Goal: Task Accomplishment & Management: Complete application form

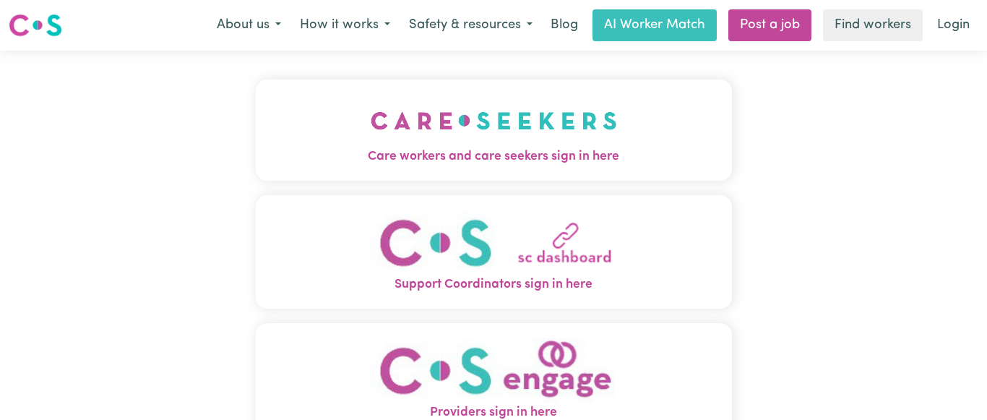
click at [503, 126] on img "Care workers and care seekers sign in here" at bounding box center [494, 120] width 246 height 53
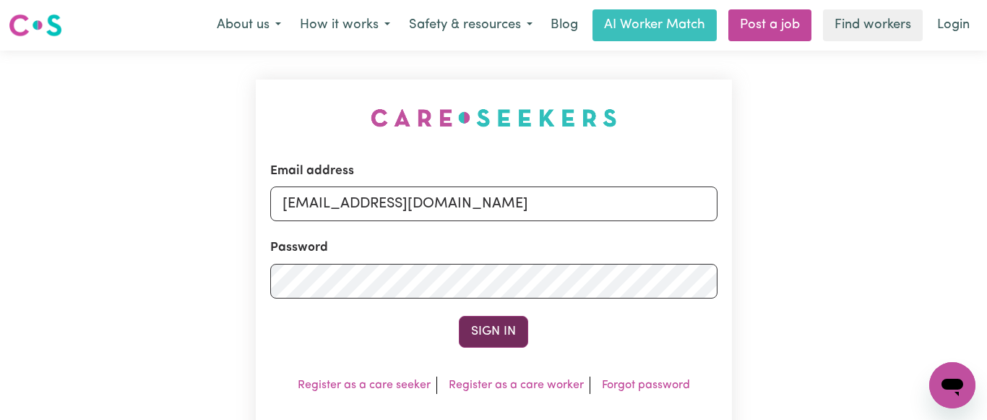
click at [503, 333] on button "Sign In" at bounding box center [493, 332] width 69 height 32
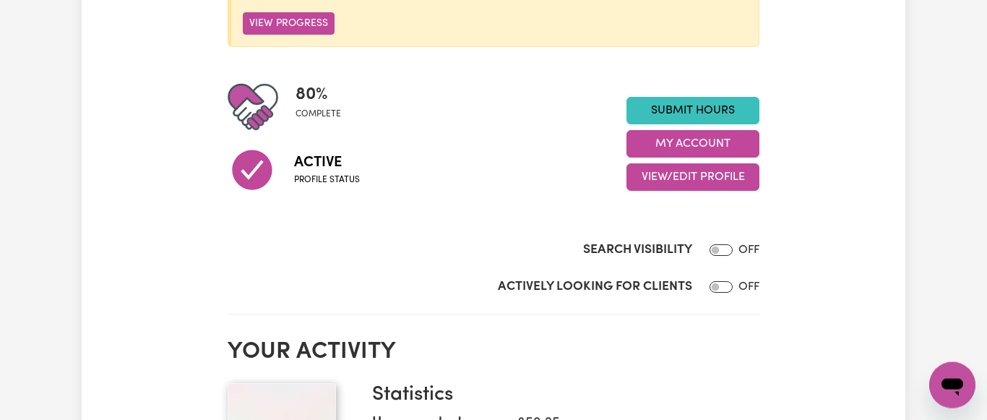
scroll to position [295, 0]
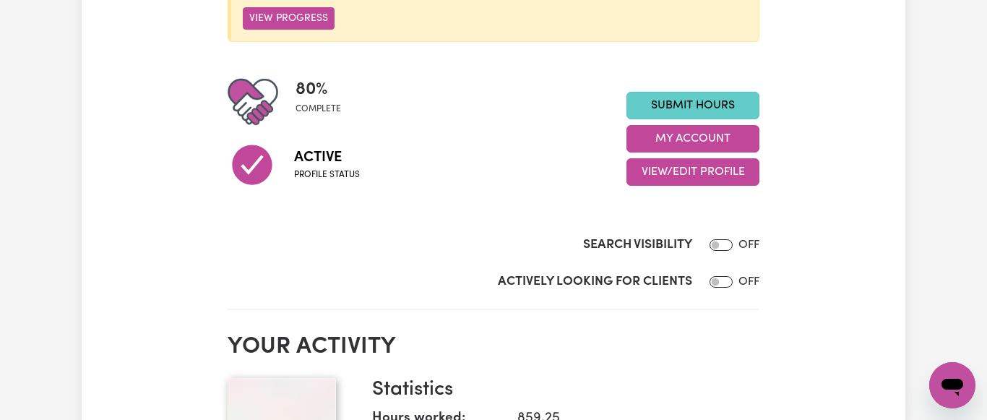
click at [694, 103] on link "Submit Hours" at bounding box center [692, 105] width 133 height 27
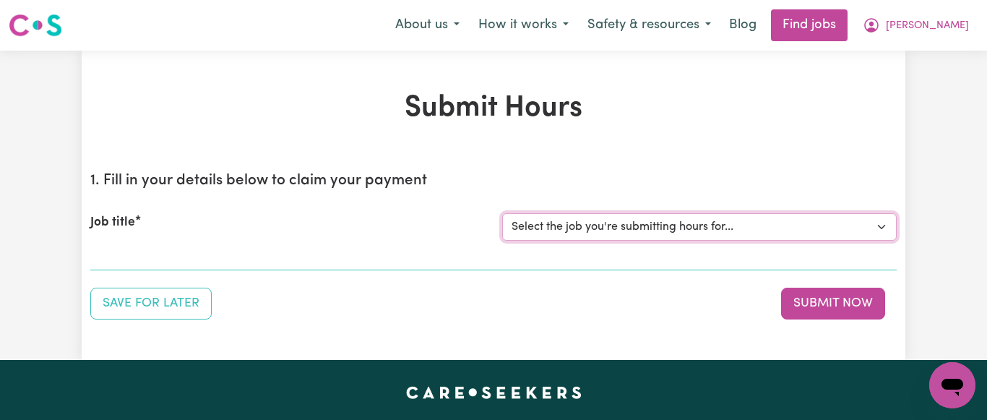
click at [502, 213] on select "Select the job you're submitting hours for... [[PERSON_NAME] NDIS# 430246936] S…" at bounding box center [699, 226] width 395 height 27
select select "7231"
click option "[[PERSON_NAME] NDIS# 430246936] Support Worker wanted for community access ever…" at bounding box center [0, 0] width 0 height 0
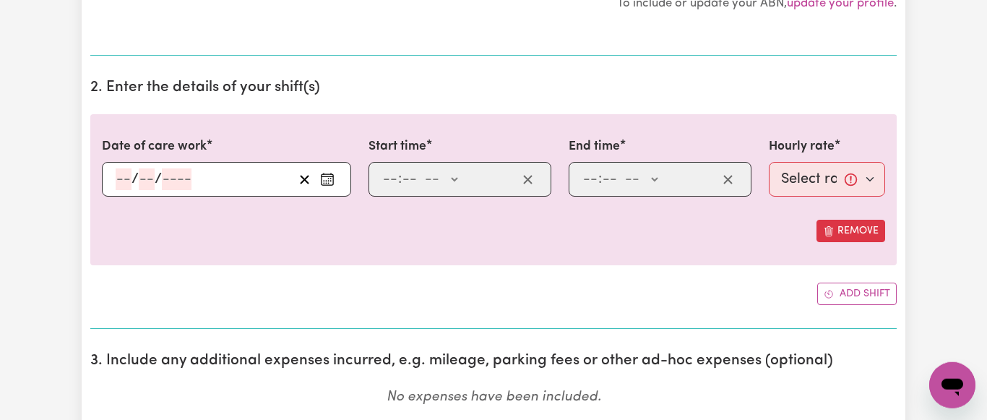
scroll to position [368, 0]
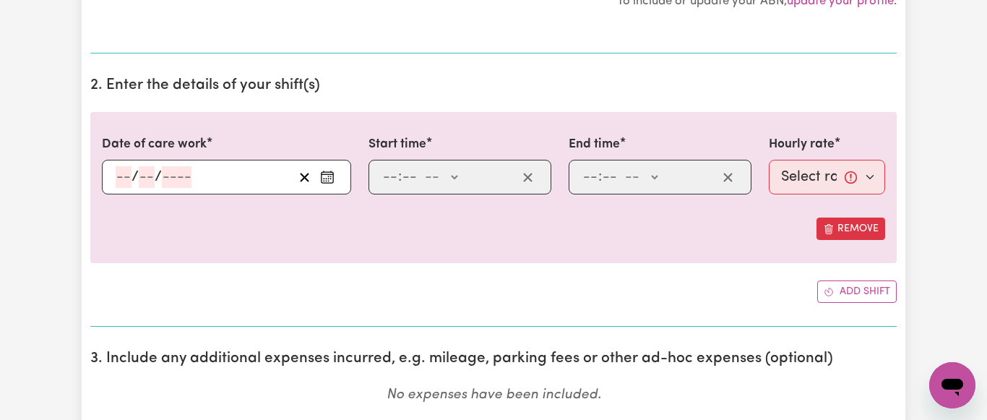
click at [328, 181] on icon "Enter the date of care work" at bounding box center [327, 177] width 14 height 14
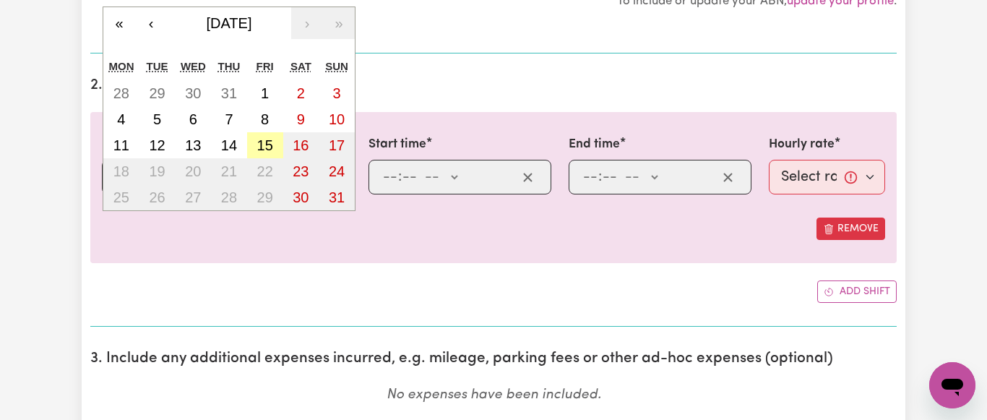
click at [265, 142] on abbr "15" at bounding box center [265, 145] width 16 height 16
type input "[DATE]"
type input "15"
type input "8"
type input "2025"
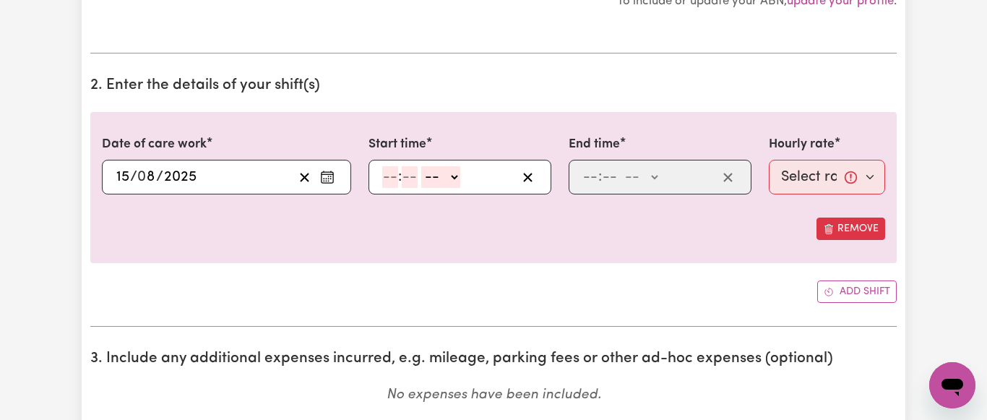
drag, startPoint x: 384, startPoint y: 176, endPoint x: 475, endPoint y: 181, distance: 91.1
click at [394, 178] on input "number" at bounding box center [390, 177] width 16 height 22
type input "9"
type input "00"
click at [419, 166] on select "-- AM PM" at bounding box center [438, 177] width 39 height 22
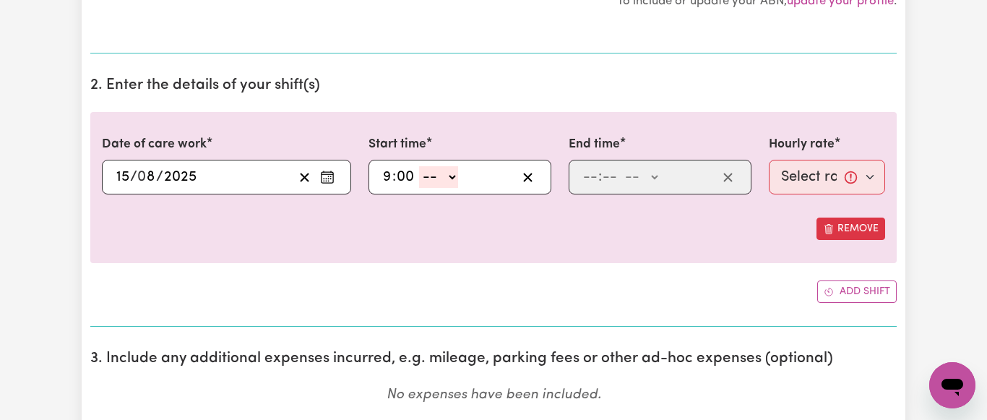
select select "am"
click option "AM" at bounding box center [0, 0] width 0 height 0
type input "09:00"
type input "0"
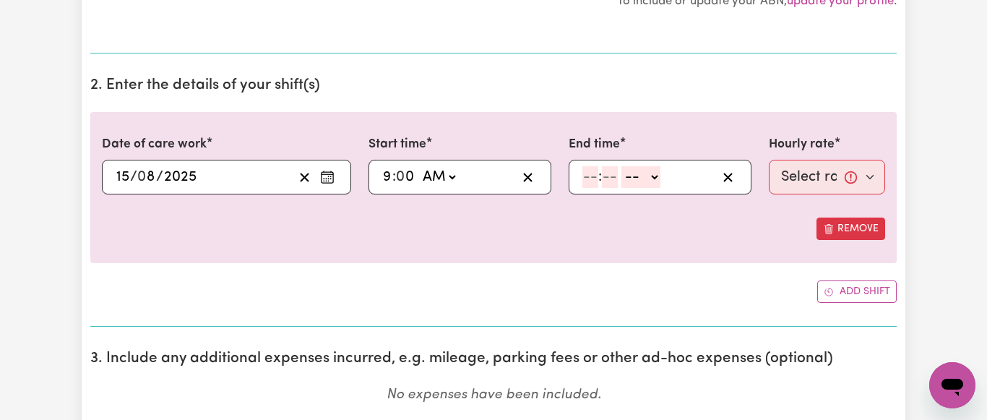
click at [590, 179] on input "number" at bounding box center [590, 177] width 16 height 22
type input "12"
type input "45"
click at [623, 166] on select "-- AM PM" at bounding box center [642, 177] width 39 height 22
select select "pm"
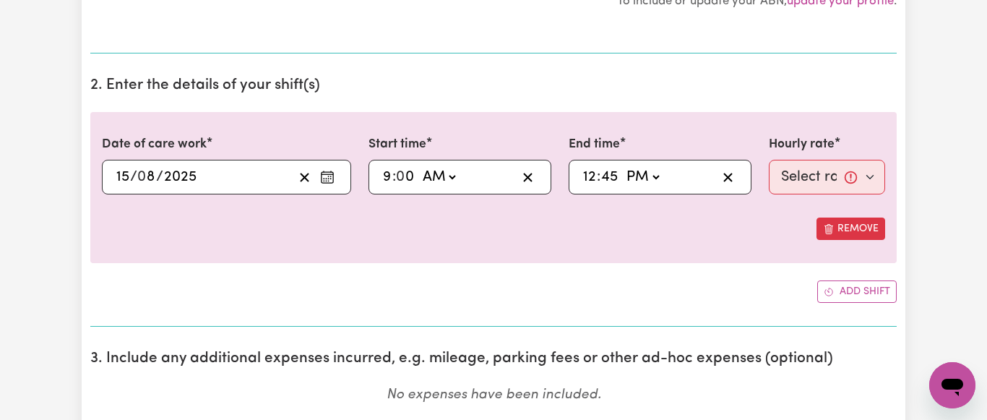
click option "PM" at bounding box center [0, 0] width 0 height 0
type input "12:45"
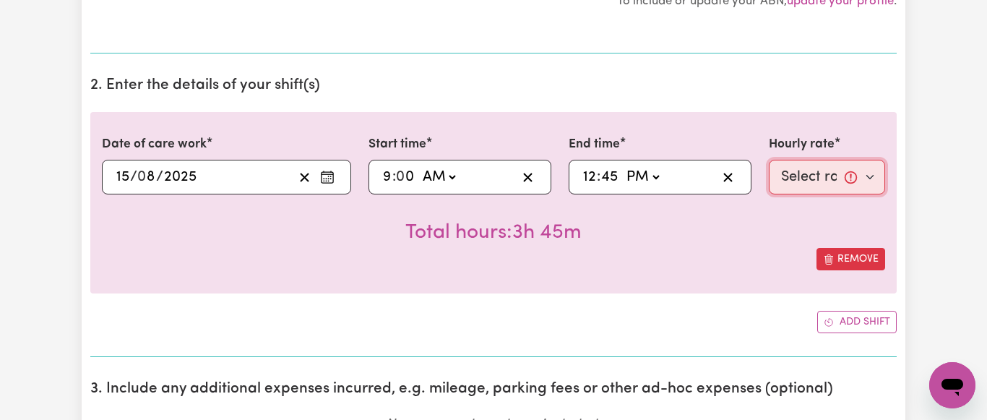
select select "64.81-Weekday"
click option "$64.81 (Weekday)" at bounding box center [0, 0] width 0 height 0
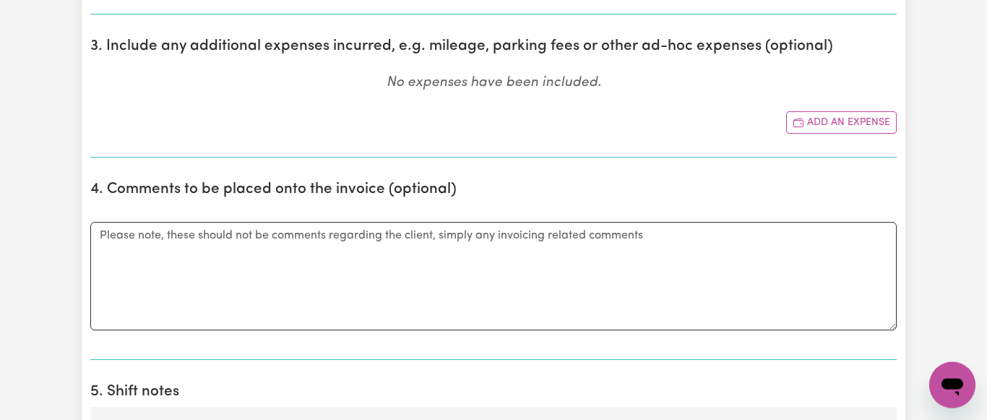
scroll to position [737, 0]
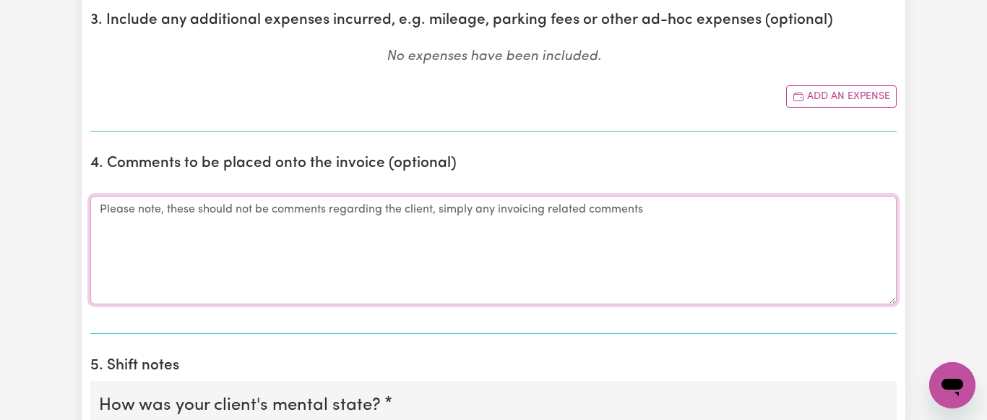
click at [103, 203] on textarea "Comments" at bounding box center [493, 250] width 806 height 108
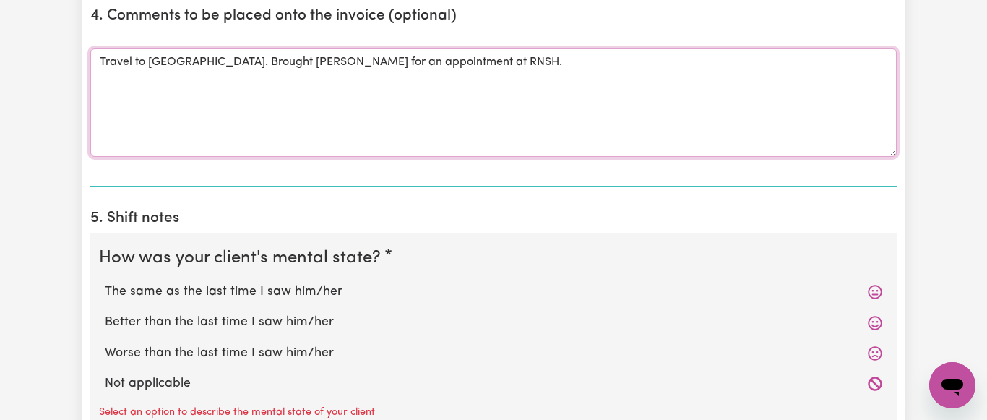
type textarea "Travel to [GEOGRAPHIC_DATA]. Brought [PERSON_NAME] for an appointment at RNSH."
click at [313, 288] on label "The same as the last time I saw him/her" at bounding box center [493, 292] width 777 height 19
click at [105, 283] on input "The same as the last time I saw him/her" at bounding box center [104, 282] width 1 height 1
radio input "true"
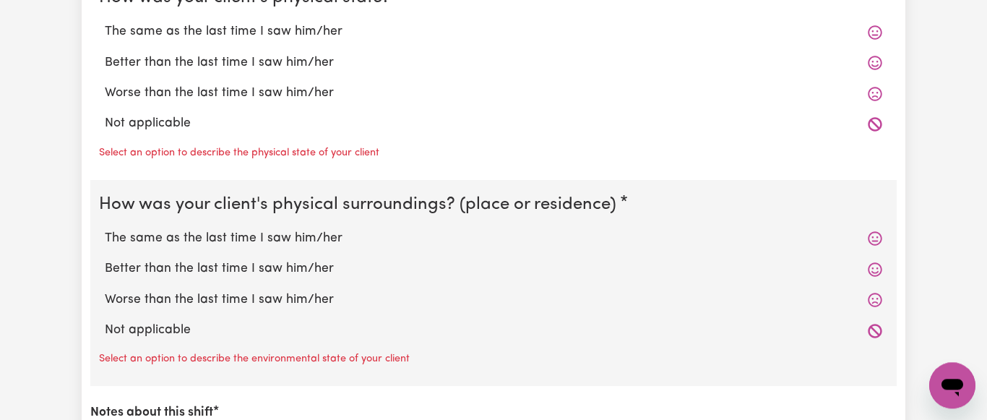
scroll to position [1253, 0]
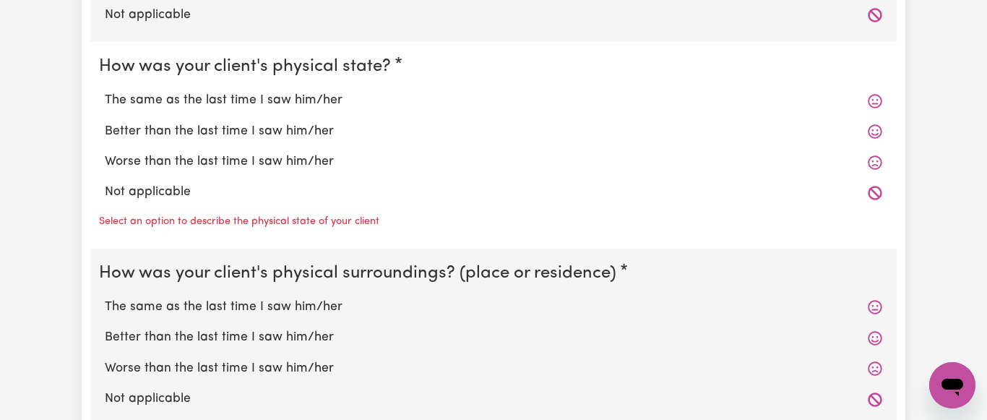
click at [314, 105] on label "The same as the last time I saw him/her" at bounding box center [493, 100] width 777 height 19
click at [105, 91] on input "The same as the last time I saw him/her" at bounding box center [104, 90] width 1 height 1
radio input "true"
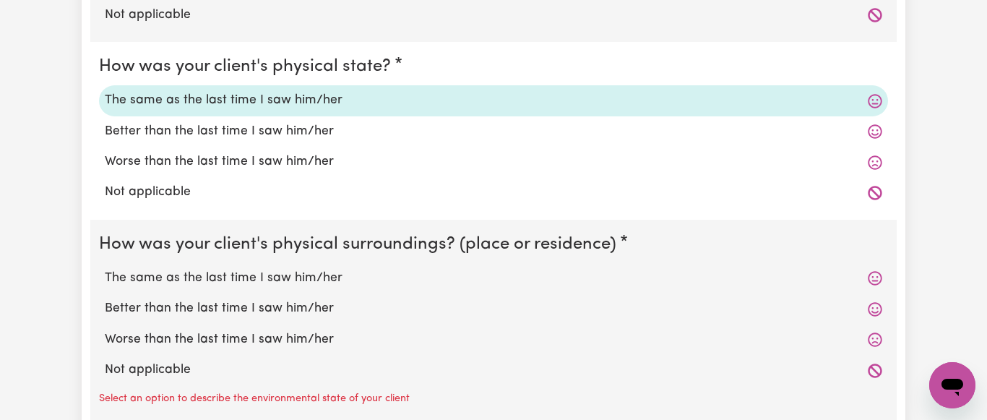
click at [309, 286] on label "The same as the last time I saw him/her" at bounding box center [493, 278] width 777 height 19
click at [105, 269] on input "The same as the last time I saw him/her" at bounding box center [104, 268] width 1 height 1
radio input "true"
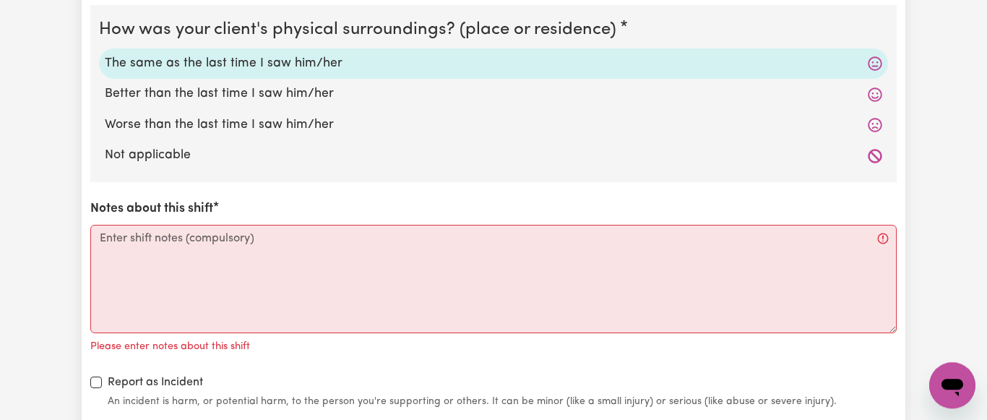
scroll to position [1474, 0]
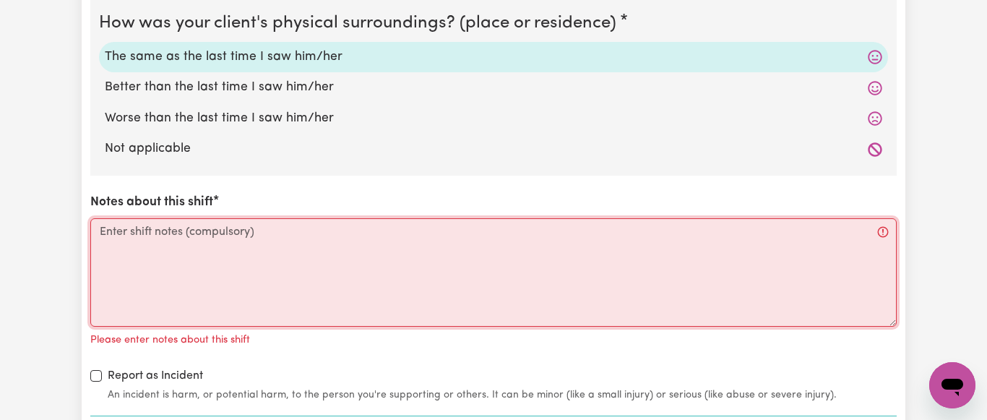
click at [178, 239] on textarea "Notes about this shift" at bounding box center [493, 272] width 806 height 108
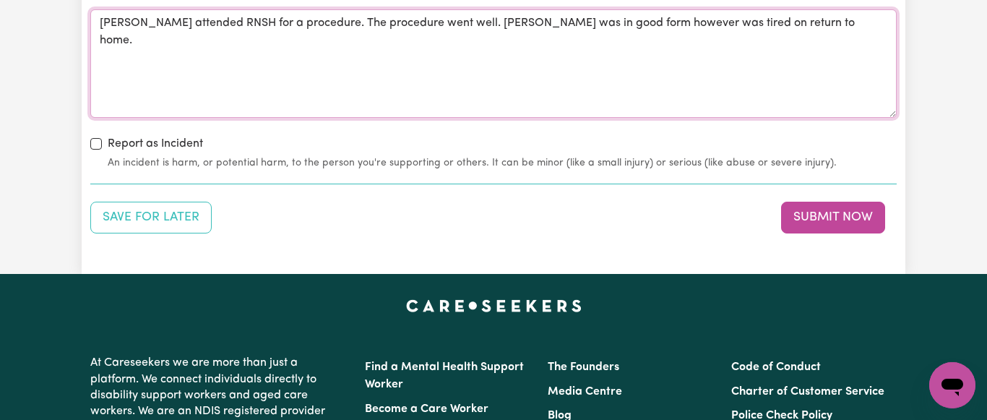
scroll to position [1695, 0]
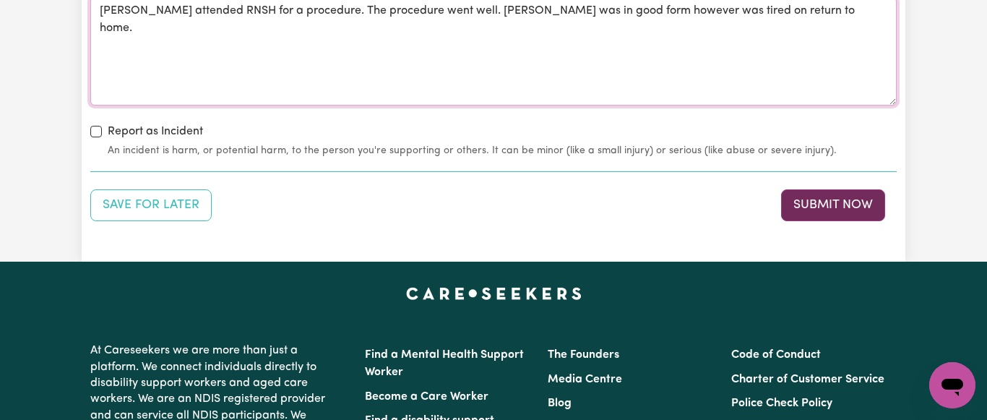
type textarea "[PERSON_NAME] attended RNSH for a procedure. The procedure went well. [PERSON_N…"
click at [826, 200] on button "Submit Now" at bounding box center [833, 205] width 104 height 32
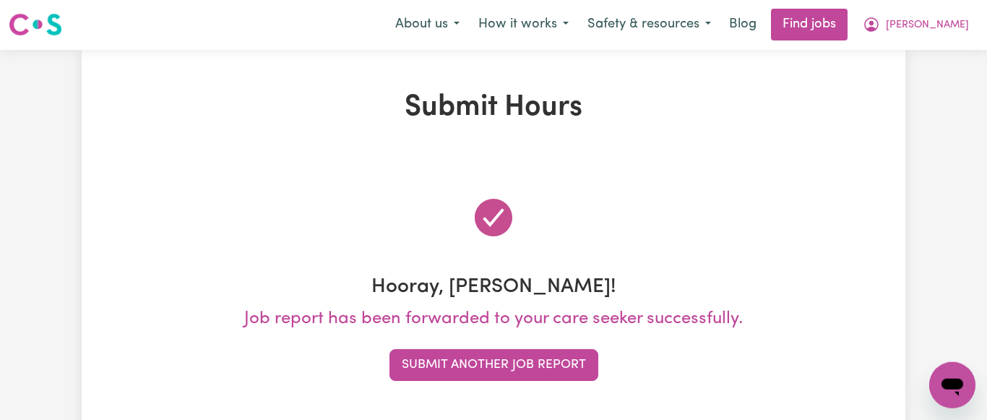
scroll to position [0, 0]
click at [786, 137] on div "Submit Hours Hooray, [PERSON_NAME]! Job report has been forwarded to your care …" at bounding box center [494, 262] width 824 height 342
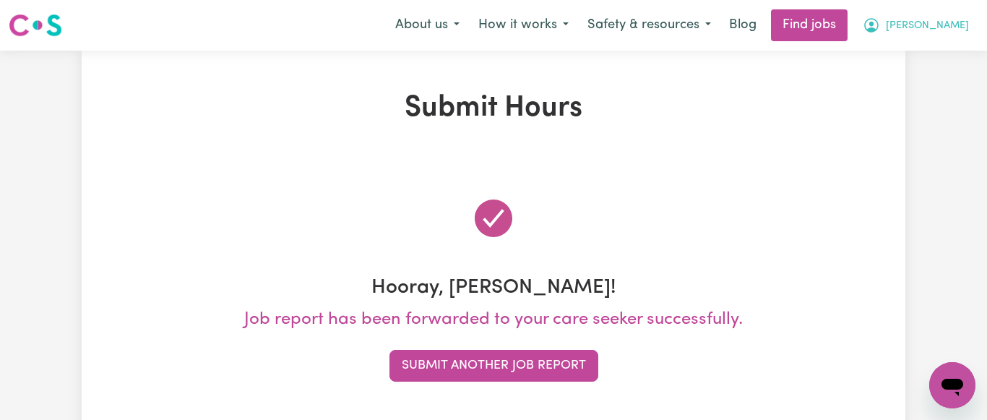
click at [962, 25] on button "[PERSON_NAME]" at bounding box center [915, 25] width 125 height 30
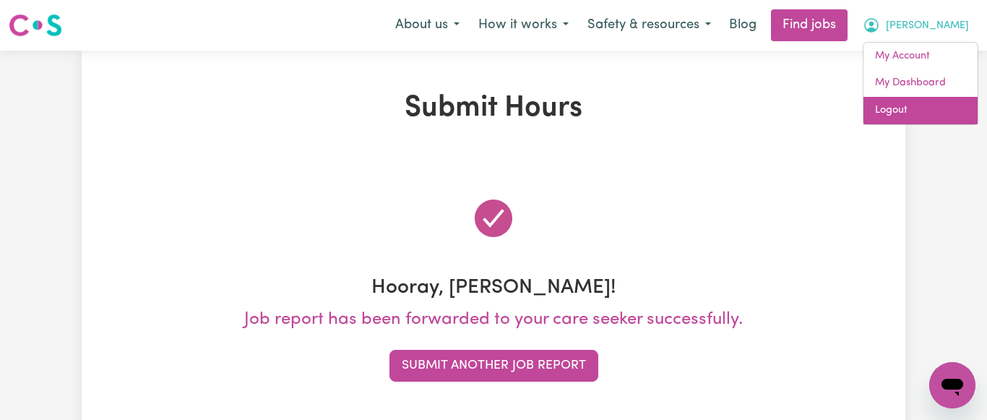
click at [889, 103] on link "Logout" at bounding box center [920, 110] width 114 height 27
